Goal: Register for event/course

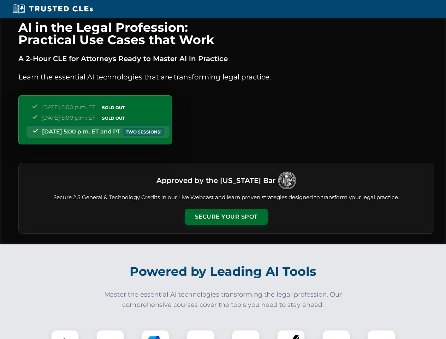
click at [226, 217] on button "Secure Your Spot" at bounding box center [226, 217] width 83 height 16
click at [65, 335] on img at bounding box center [65, 344] width 21 height 21
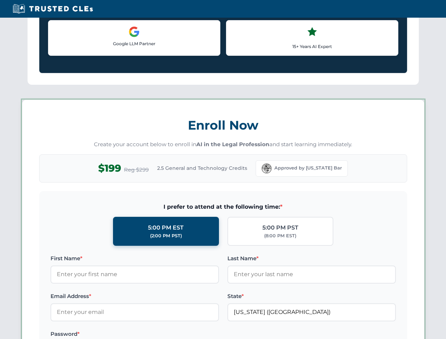
click at [156, 335] on label "Password *" at bounding box center [135, 334] width 169 height 8
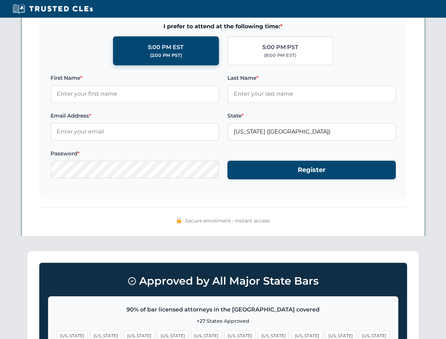
click at [326, 335] on span "[US_STATE]" at bounding box center [341, 336] width 31 height 10
